Goal: Task Accomplishment & Management: Manage account settings

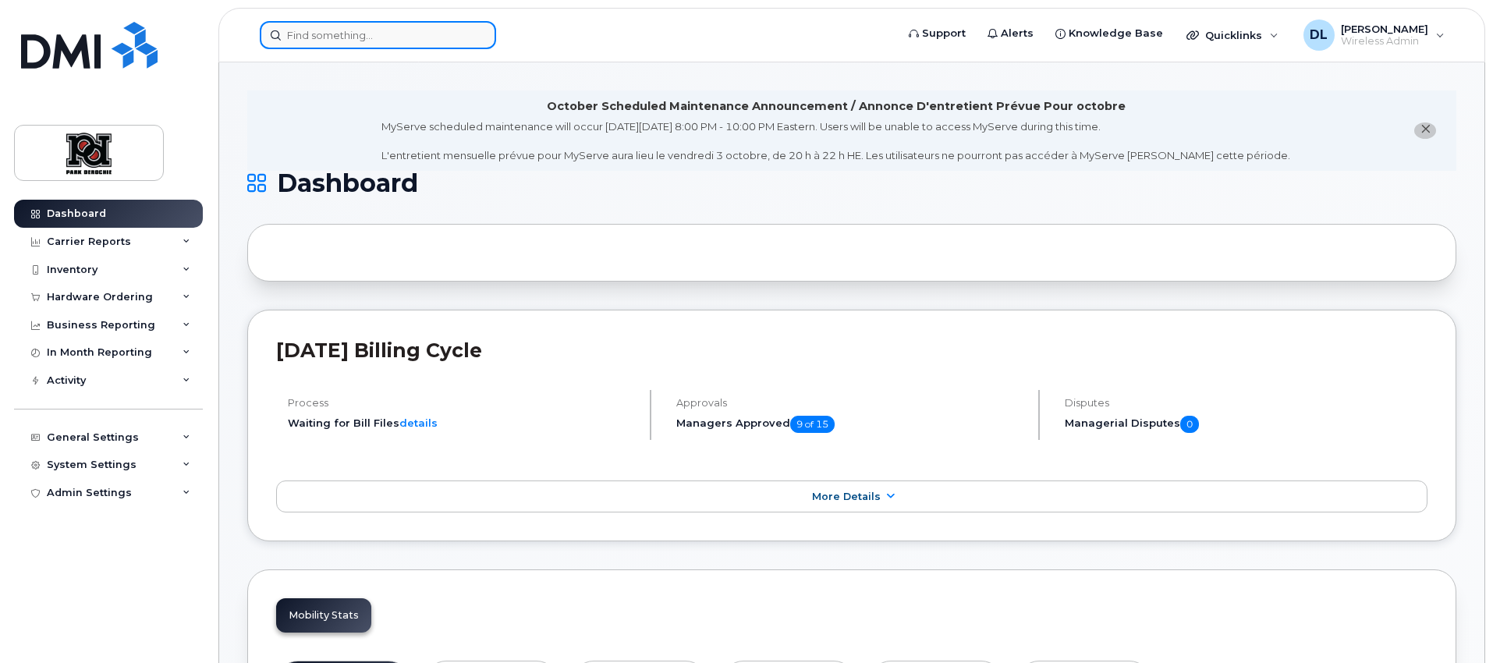
click at [364, 34] on input at bounding box center [378, 35] width 236 height 28
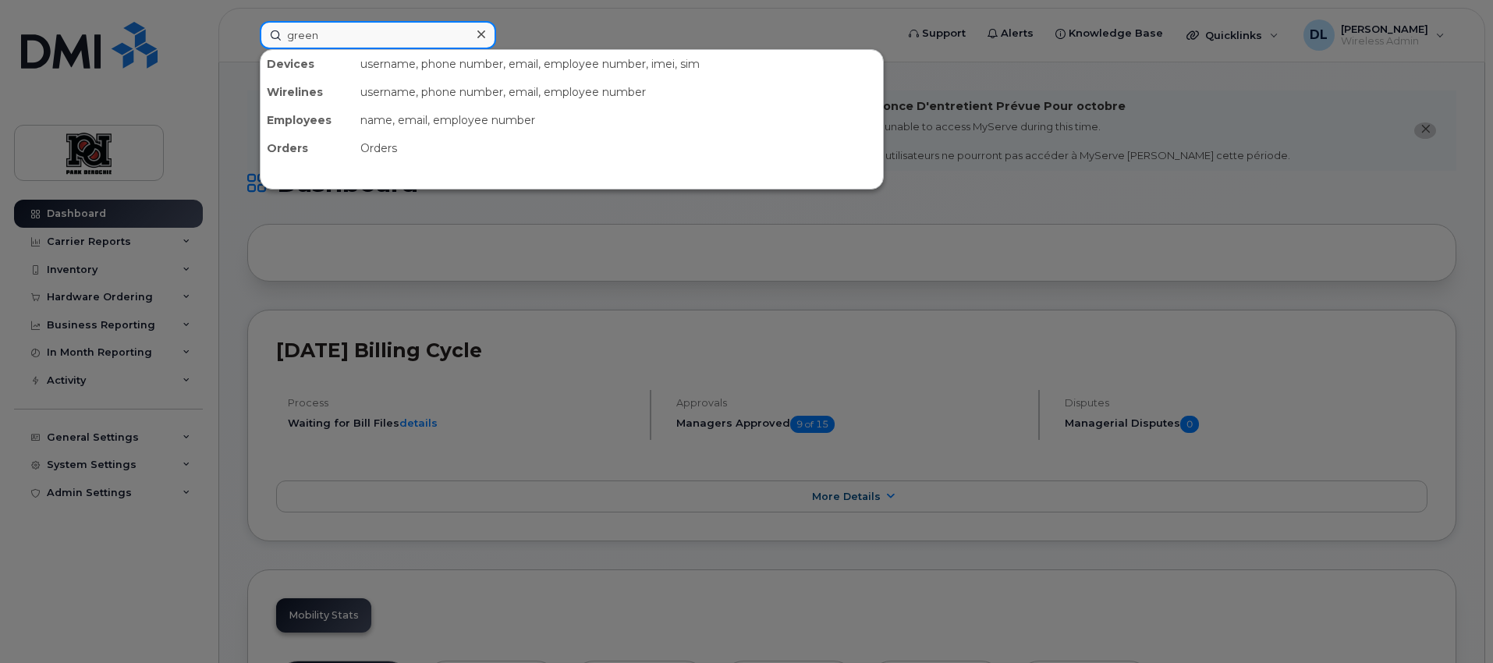
type input "green"
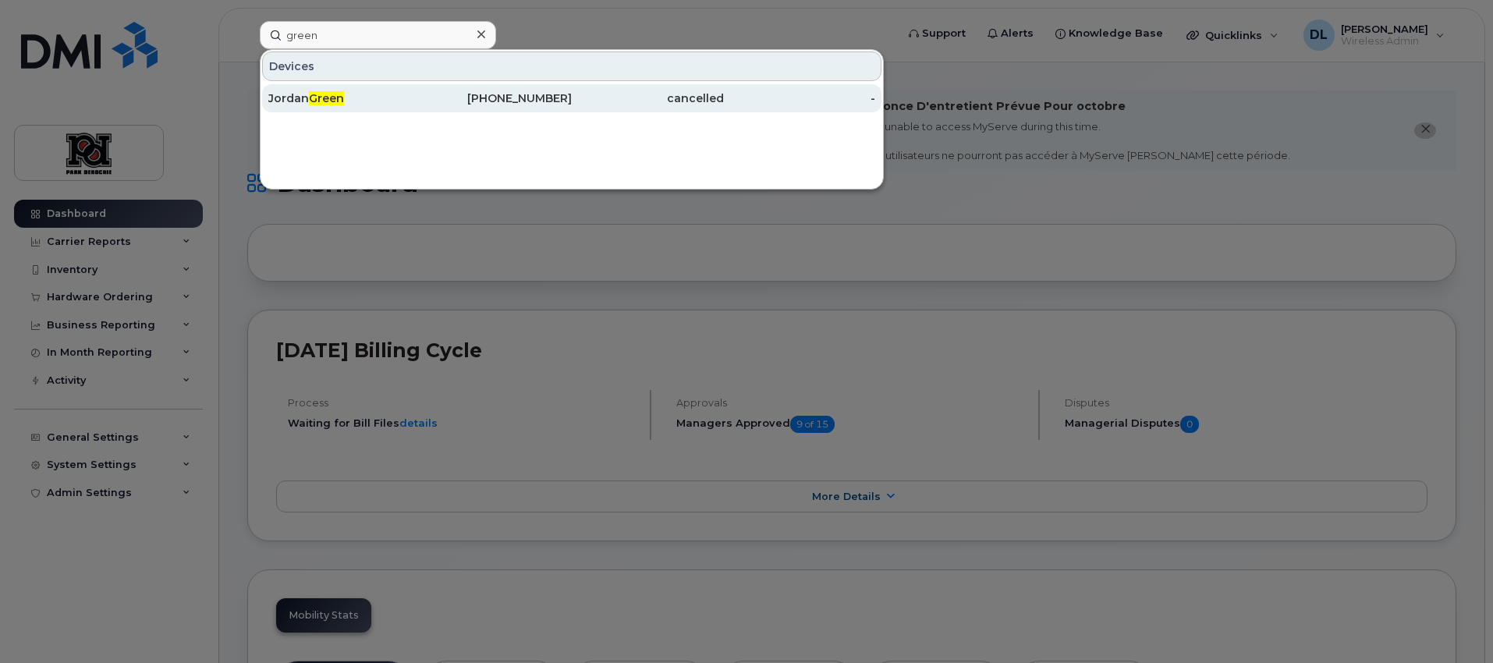
click at [318, 91] on span "Green" at bounding box center [326, 98] width 35 height 14
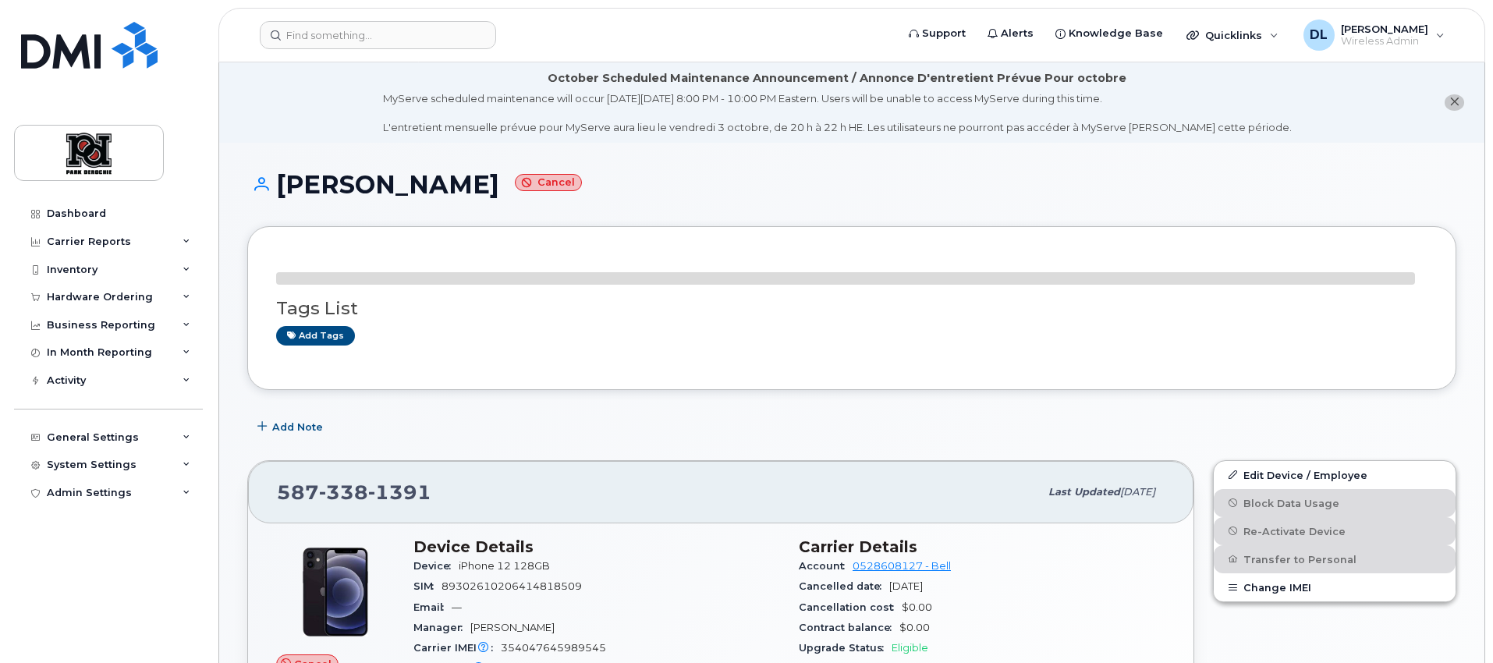
click at [1088, 417] on div "Add Note" at bounding box center [851, 428] width 1209 height 28
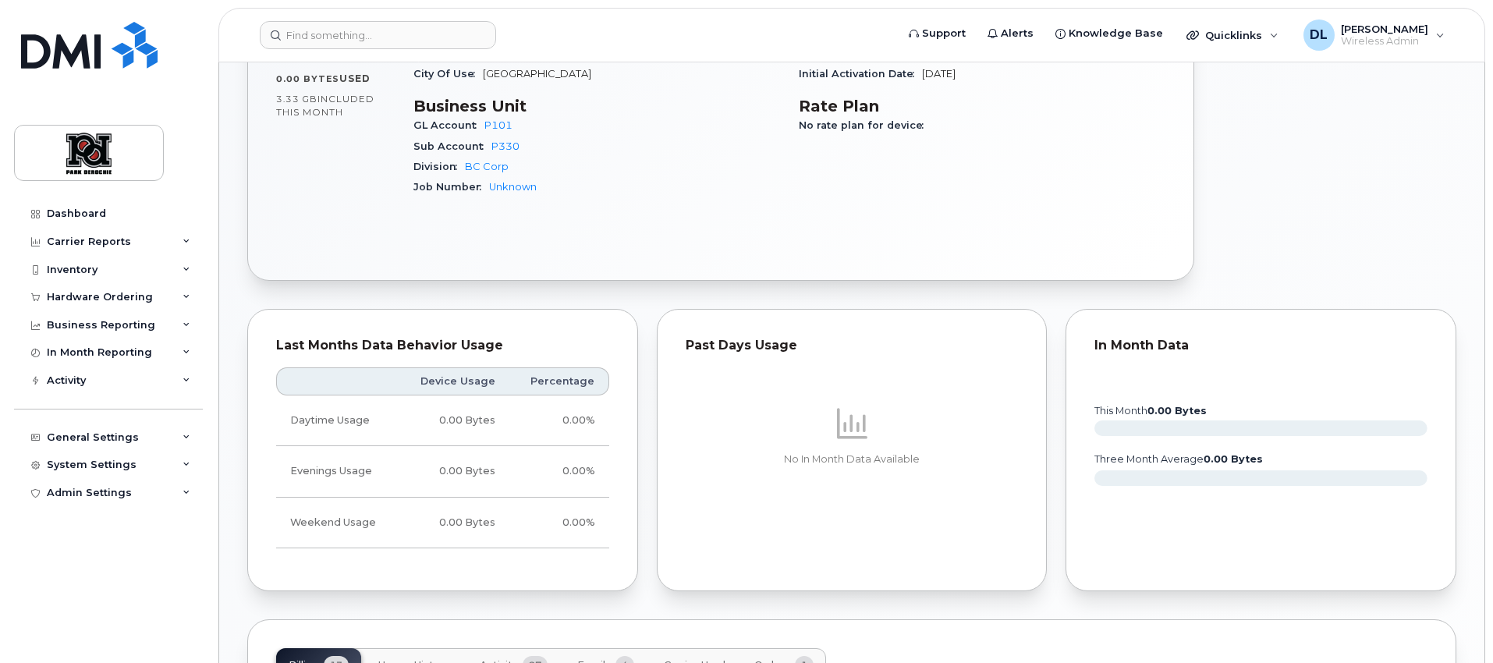
scroll to position [1158, 0]
